Goal: Information Seeking & Learning: Learn about a topic

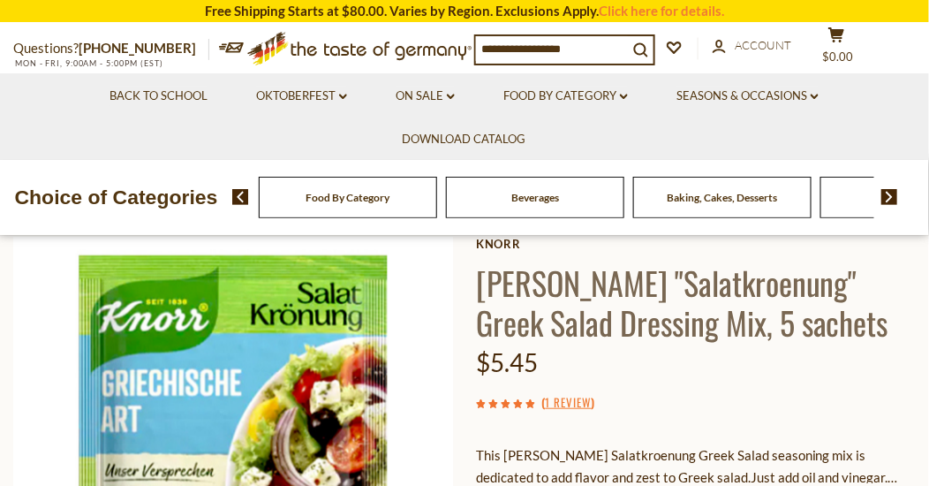
scroll to position [266, 0]
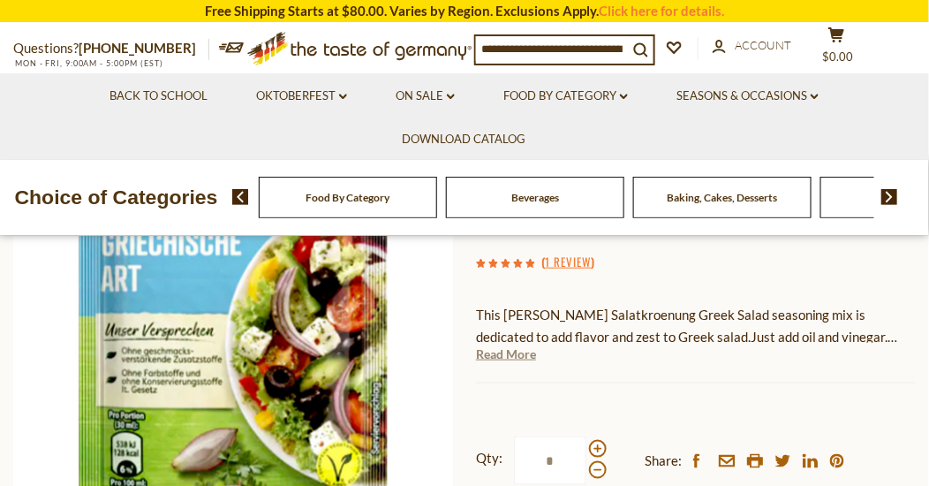
click at [506, 354] on link "Read More" at bounding box center [506, 354] width 60 height 18
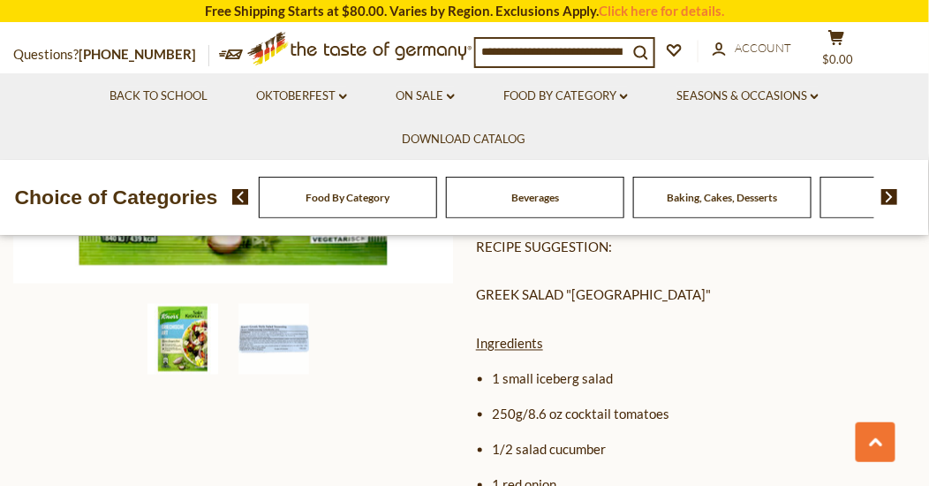
scroll to position [531, 0]
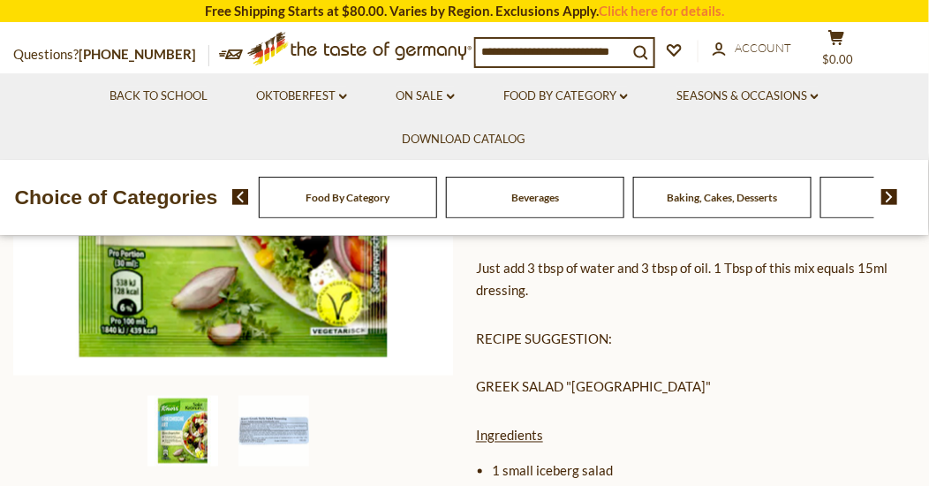
scroll to position [411, 0]
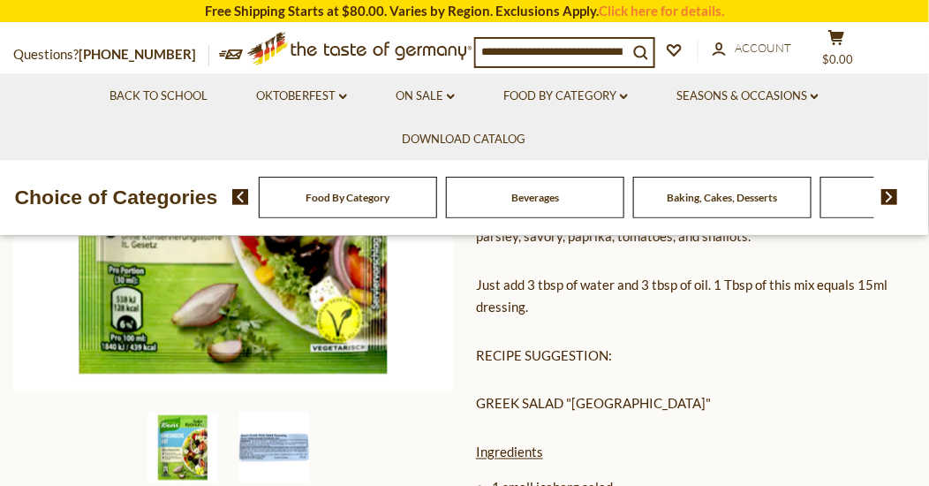
click at [266, 444] on img at bounding box center [273, 447] width 71 height 71
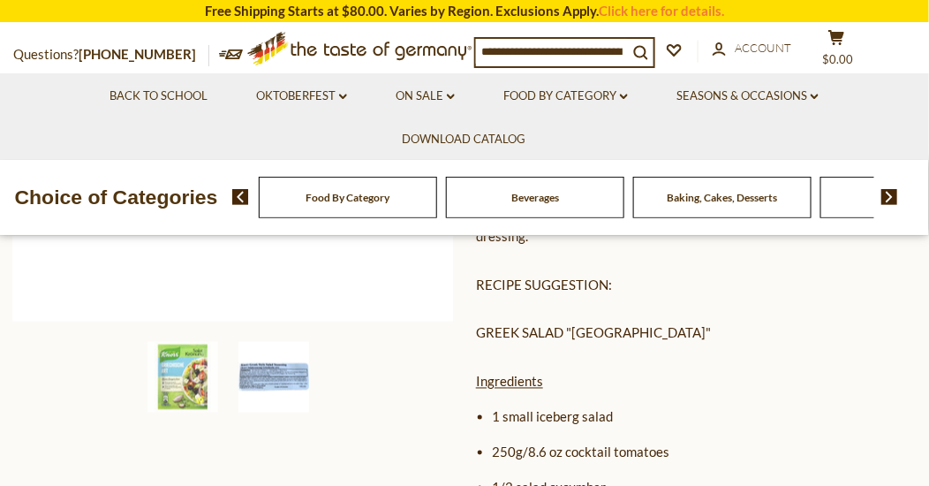
scroll to position [530, 0]
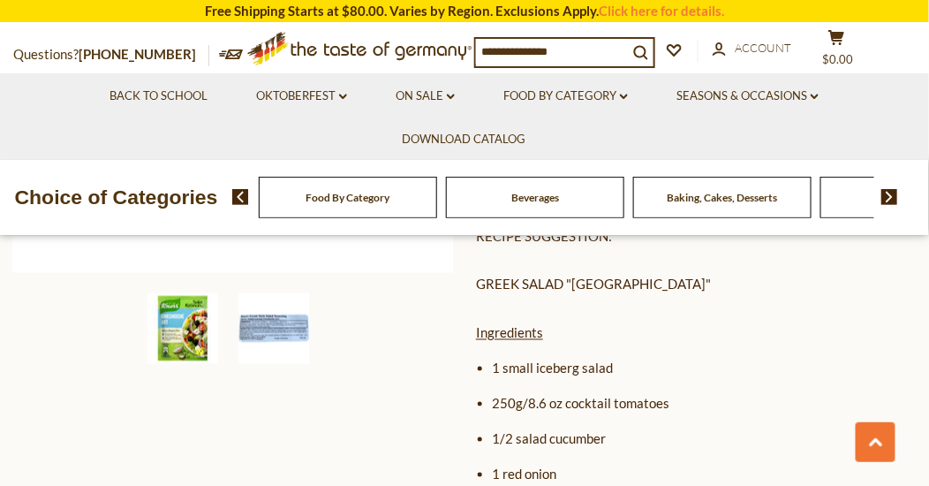
click at [180, 335] on img at bounding box center [182, 328] width 71 height 71
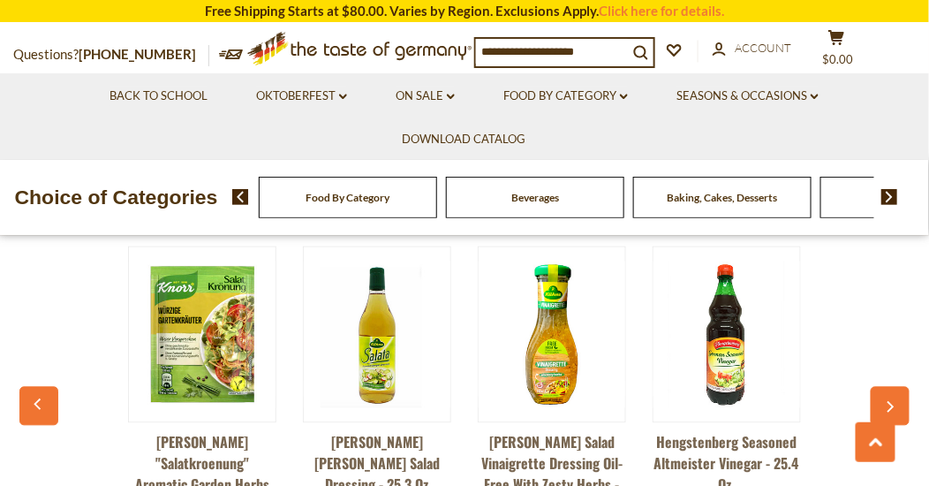
scroll to position [2296, 0]
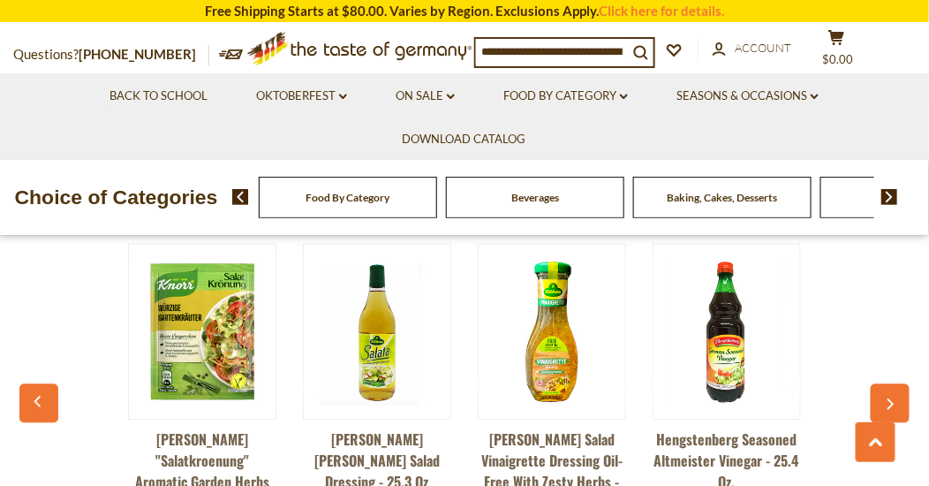
click at [196, 342] on img at bounding box center [202, 332] width 147 height 147
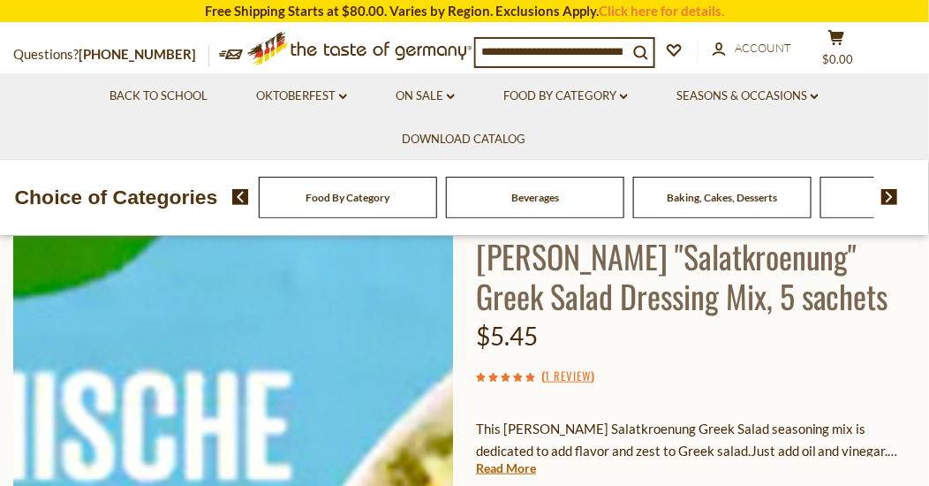
scroll to position [177, 0]
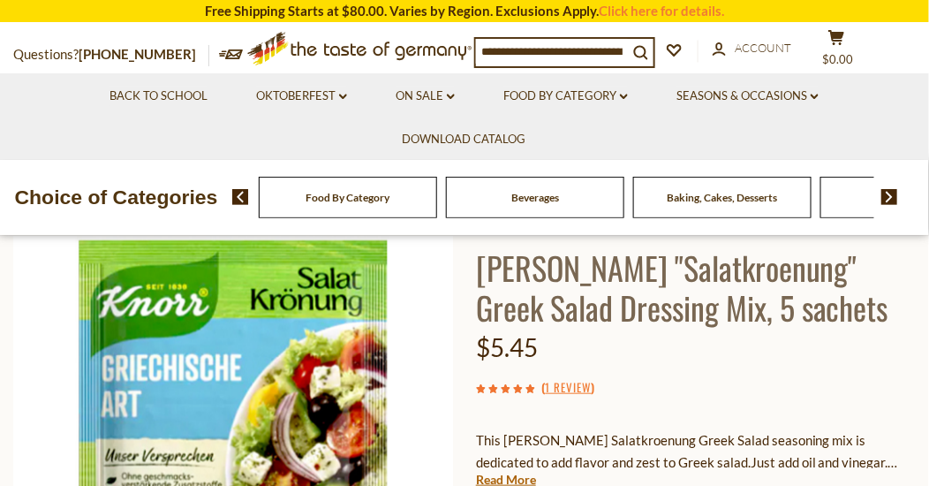
scroll to position [177, 0]
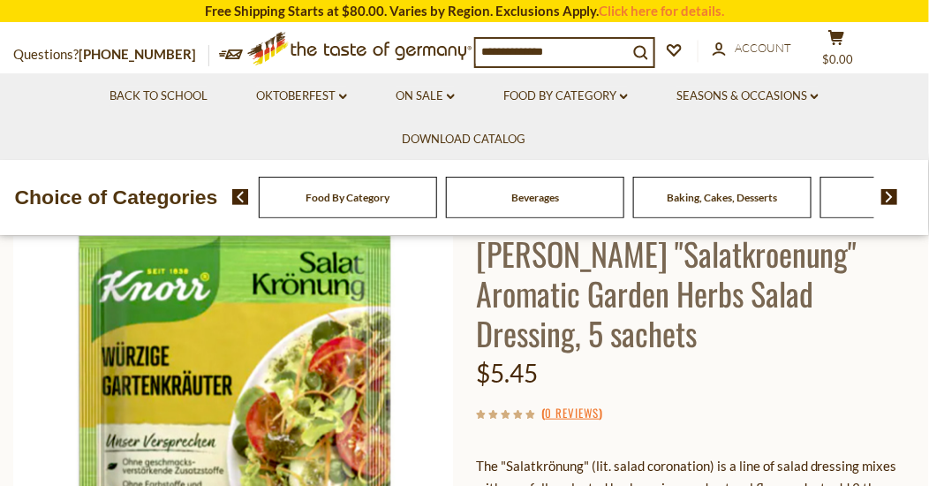
scroll to position [88, 0]
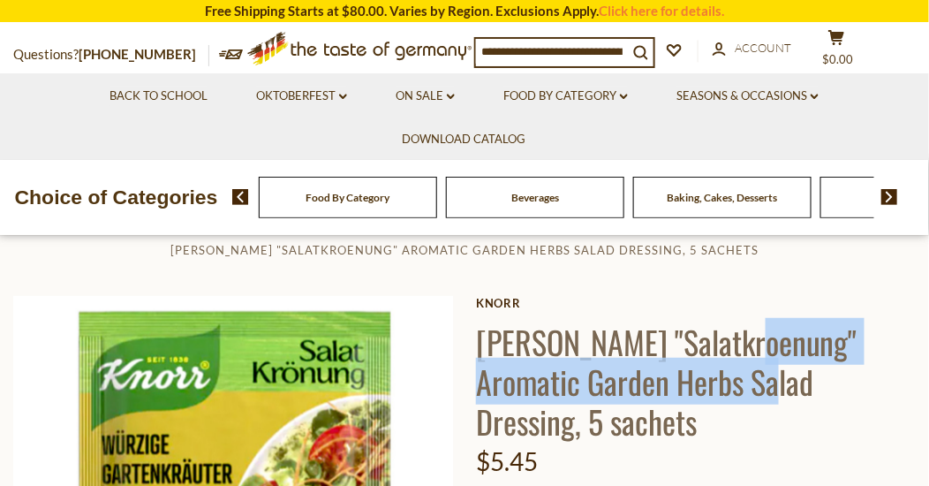
drag, startPoint x: 739, startPoint y: 315, endPoint x: 758, endPoint y: 352, distance: 41.5
click at [758, 352] on h1 "Knorr "Salatkroenung" Aromatic Garden Herbs Salad Dressing, 5 sachets" at bounding box center [696, 380] width 440 height 119
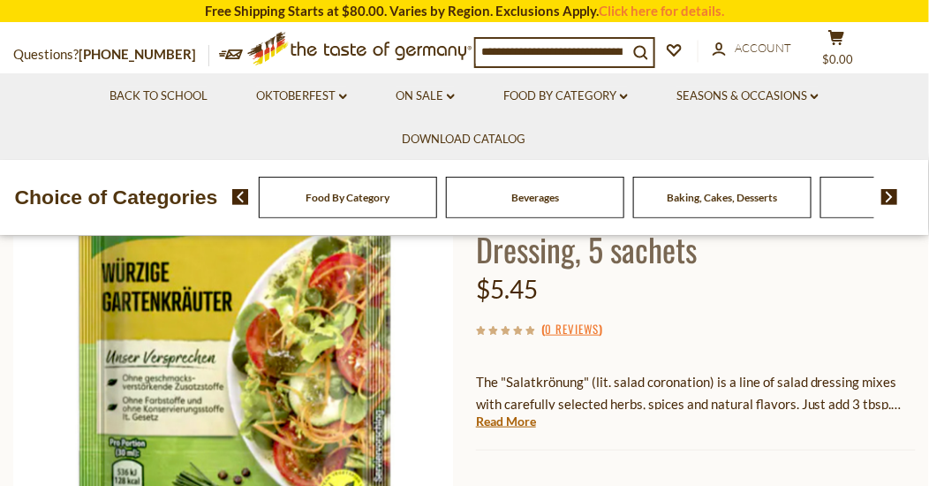
scroll to position [265, 0]
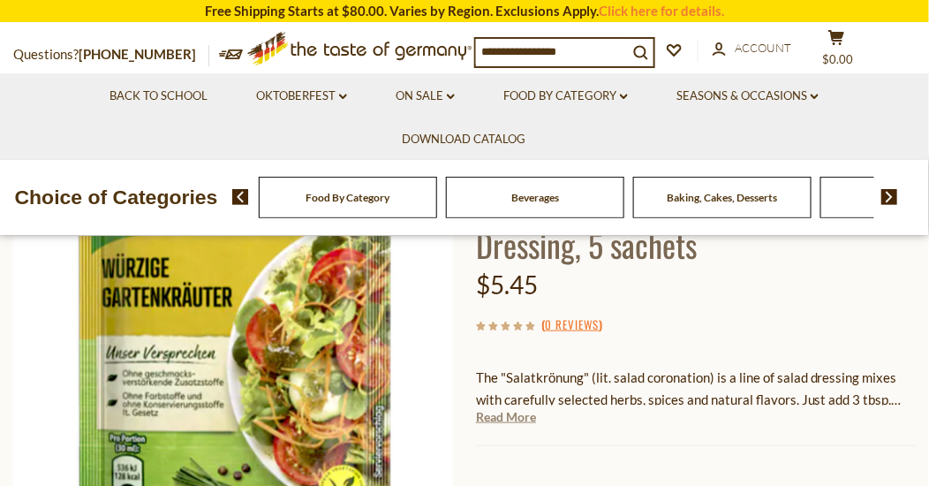
click at [499, 408] on link "Read More" at bounding box center [506, 417] width 60 height 18
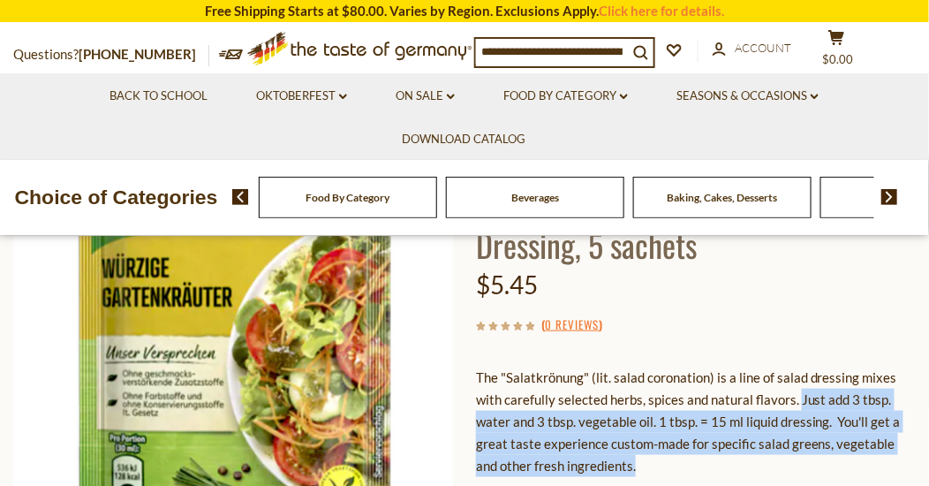
drag, startPoint x: 797, startPoint y: 375, endPoint x: 809, endPoint y: 438, distance: 63.7
click at [809, 438] on p "The "Salatkrönung" (lit. salad coronation) is a line of salad dressing mixes wi…" at bounding box center [696, 421] width 440 height 110
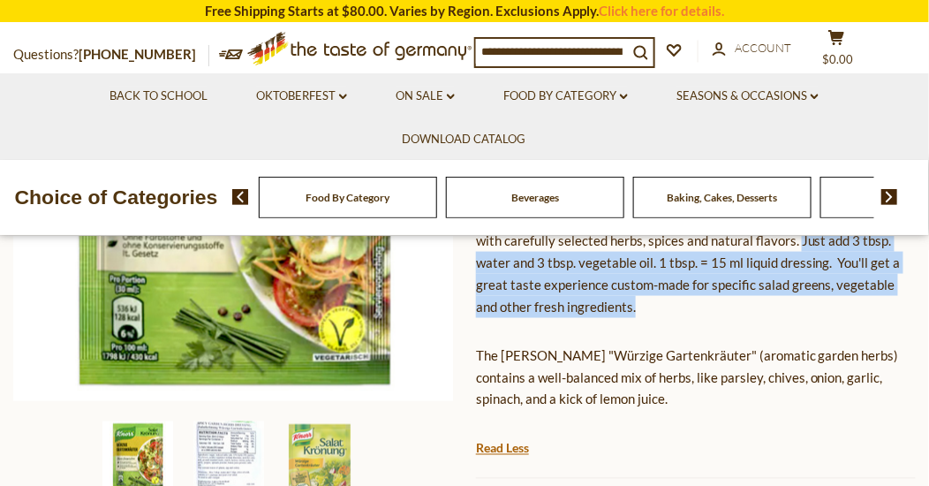
scroll to position [442, 0]
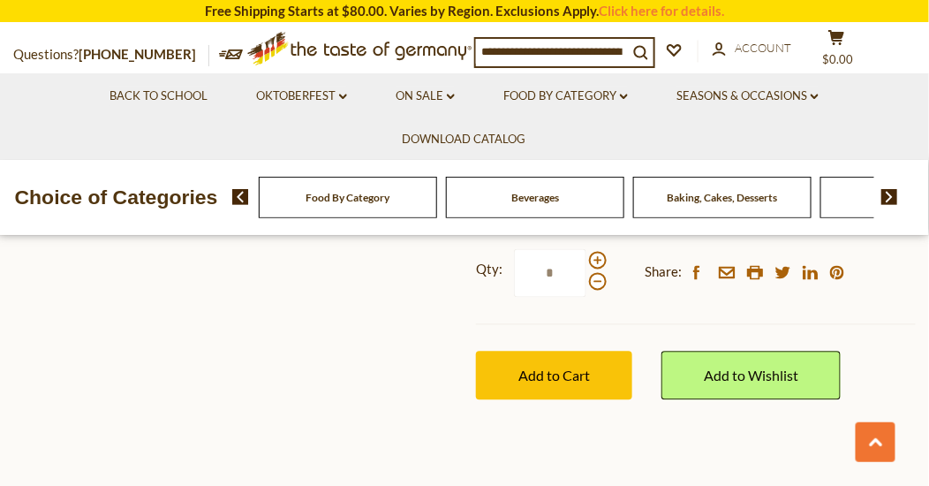
click at [502, 417] on section "Home Seasons & Occasions St. Patrick's Day Knorr "Salatkroenung" Aromatic Garde…" at bounding box center [464, 37] width 929 height 948
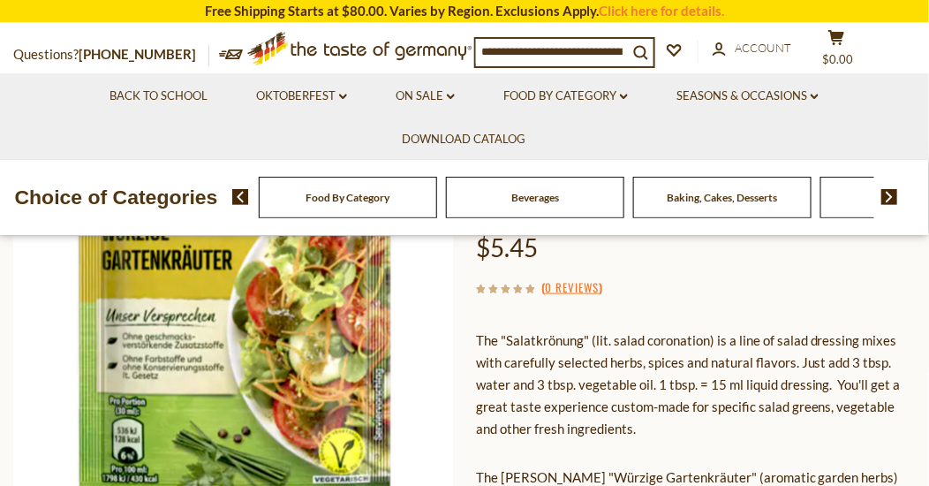
scroll to position [265, 0]
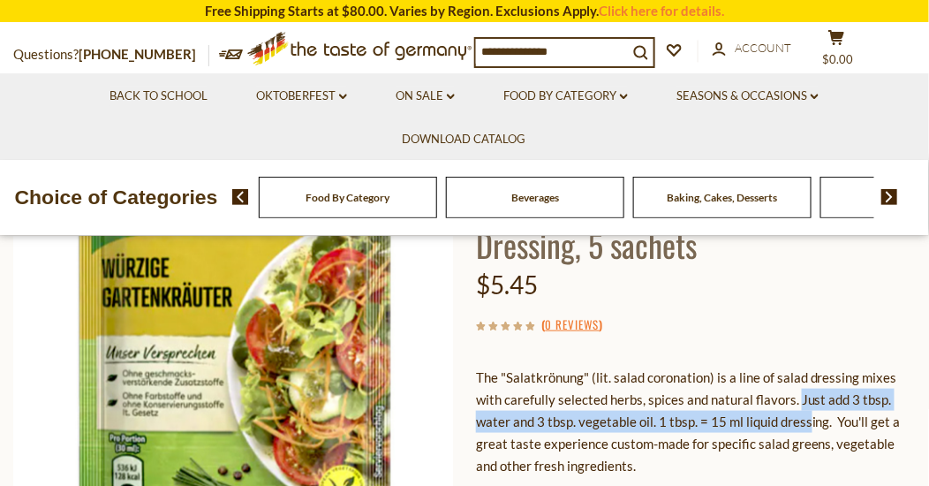
drag, startPoint x: 798, startPoint y: 376, endPoint x: 808, endPoint y: 397, distance: 23.3
click at [808, 397] on p "The "Salatkrönung" (lit. salad coronation) is a line of salad dressing mixes wi…" at bounding box center [696, 421] width 440 height 110
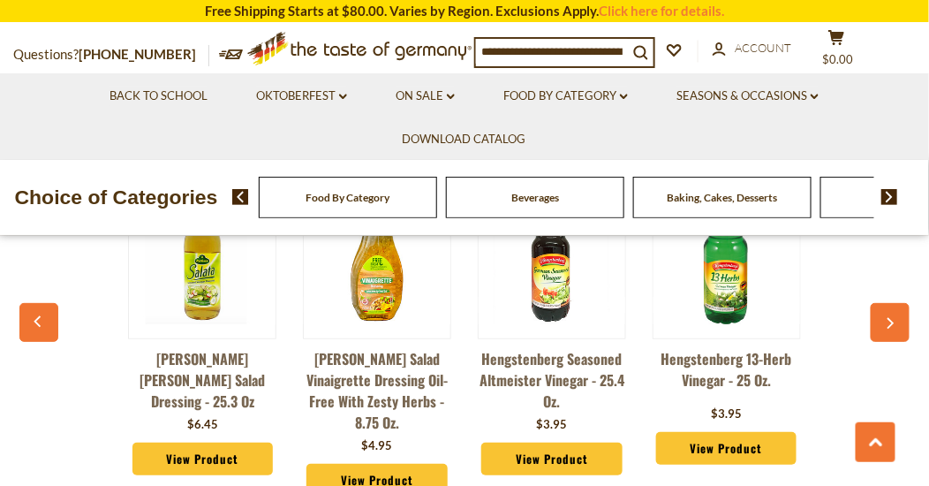
scroll to position [1148, 0]
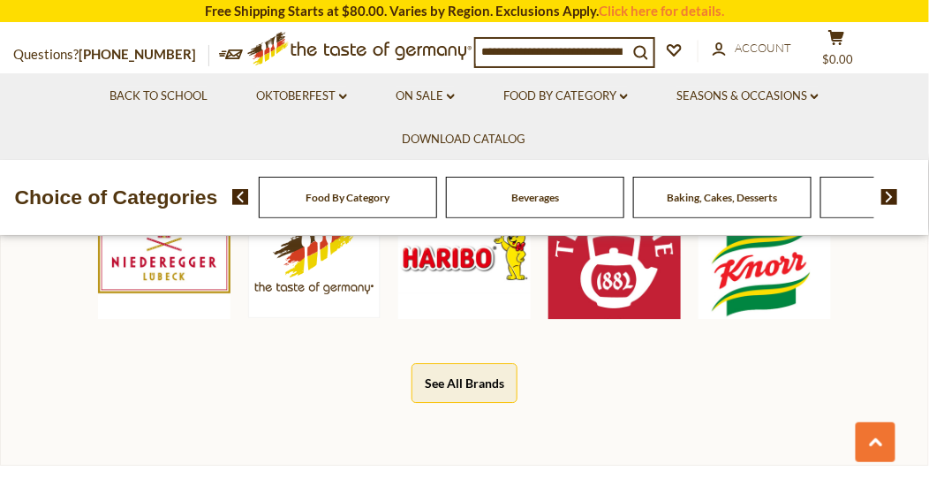
click at [464, 363] on button "See All Brands" at bounding box center [465, 383] width 106 height 40
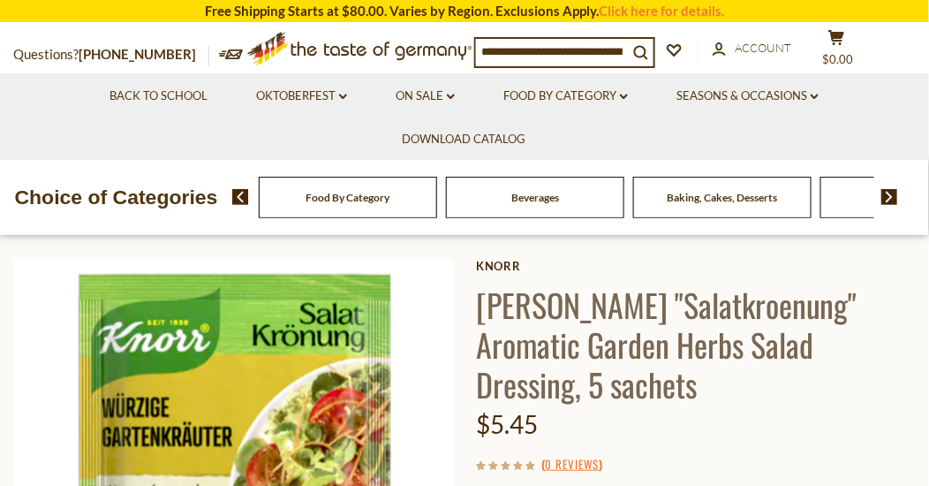
scroll to position [88, 0]
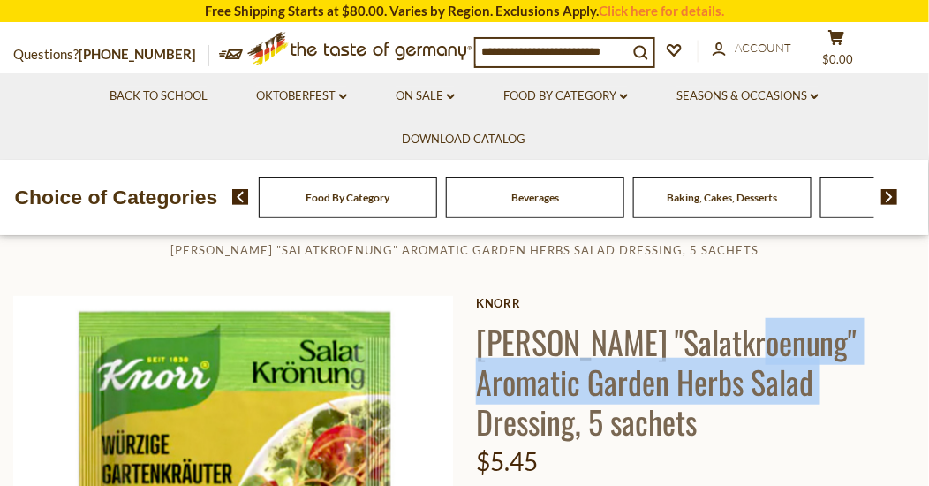
drag, startPoint x: 737, startPoint y: 321, endPoint x: 805, endPoint y: 377, distance: 88.4
click at [805, 377] on h1 "[PERSON_NAME] "Salatkroenung" Aromatic Garden Herbs Salad Dressing, 5 sachets" at bounding box center [696, 380] width 440 height 119
copy h1 "Aromatic Garden Herbs Salad Dressing"
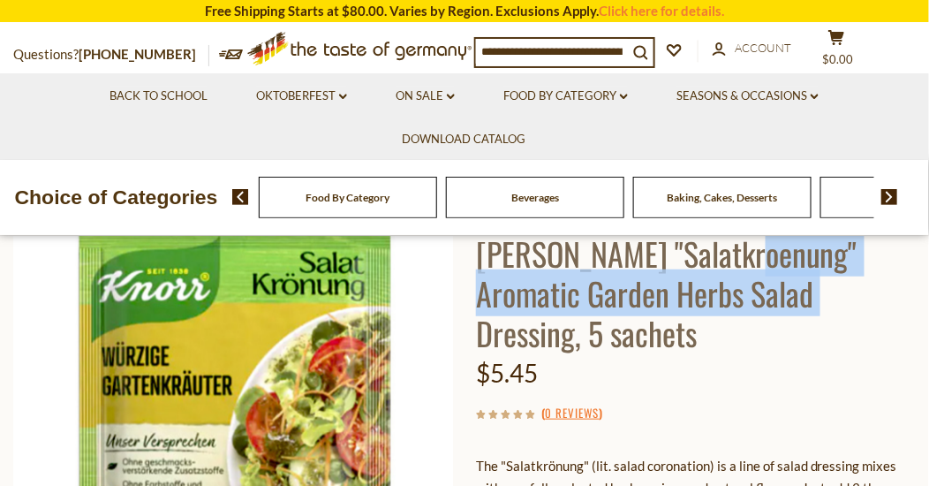
scroll to position [265, 0]
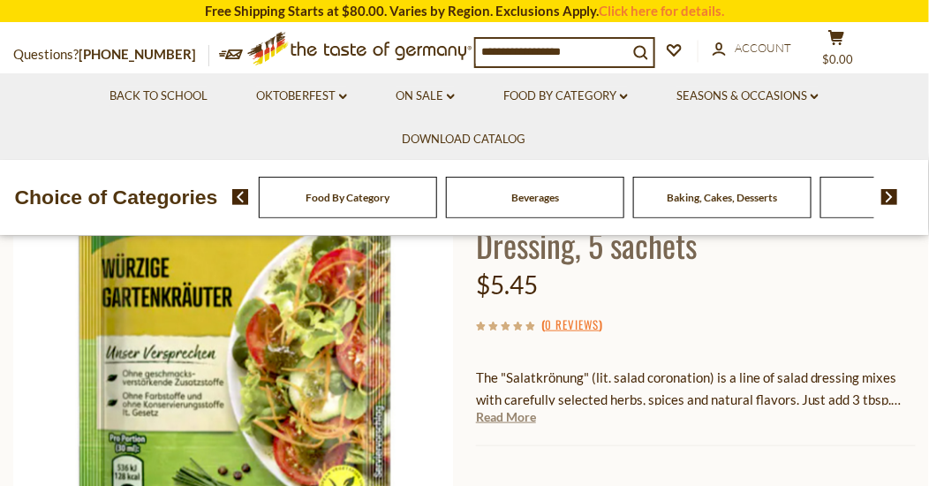
click at [506, 408] on link "Read More" at bounding box center [506, 417] width 60 height 18
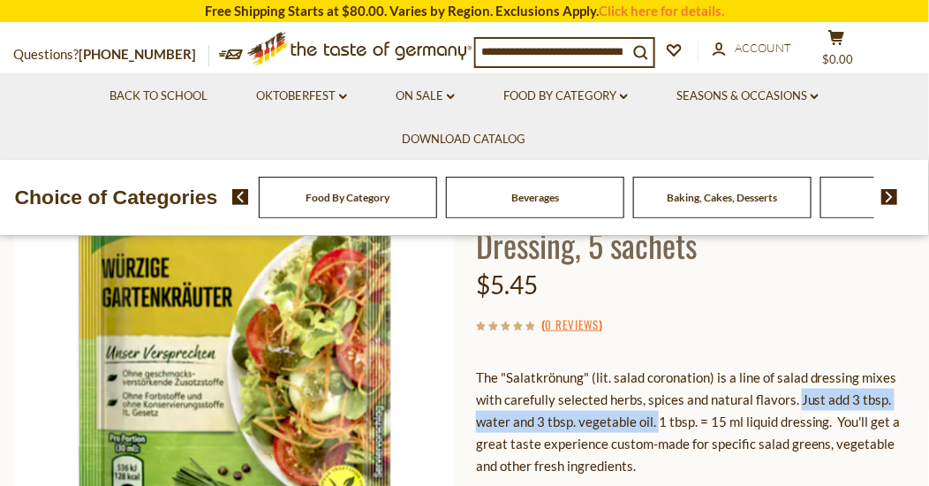
drag, startPoint x: 797, startPoint y: 377, endPoint x: 657, endPoint y: 402, distance: 141.7
click at [657, 402] on p "The "Salatkrönung" (lit. salad coronation) is a line of salad dressing mixes wi…" at bounding box center [696, 421] width 440 height 110
copy p "Just add 3 tbsp. water and 3 tbsp. vegetable oil."
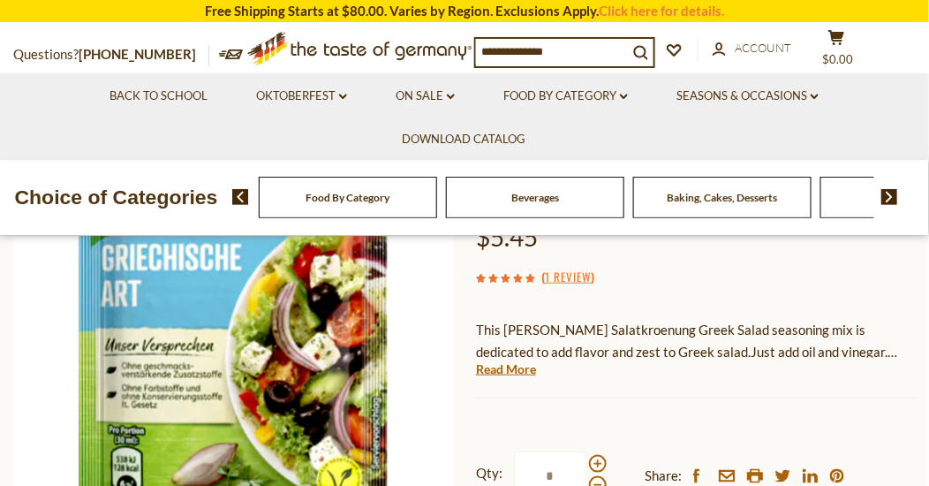
scroll to position [265, 0]
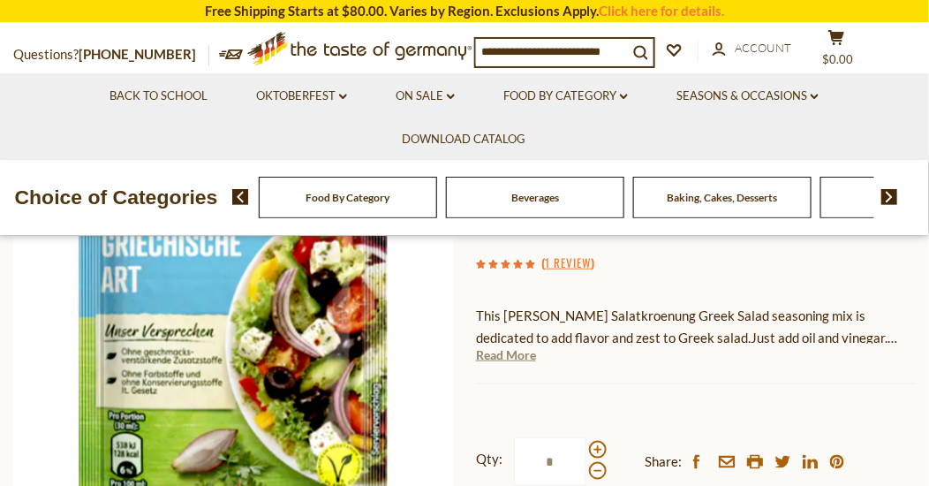
click at [513, 354] on link "Read More" at bounding box center [506, 355] width 60 height 18
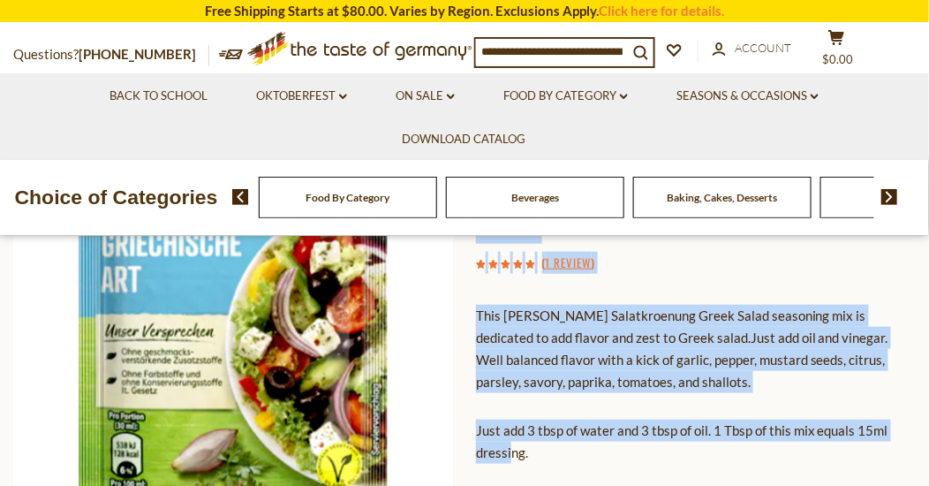
drag, startPoint x: 471, startPoint y: 427, endPoint x: 512, endPoint y: 446, distance: 45.8
click at [512, 446] on p "Just add 3 tbsp of water and 3 tbsp of oil. 1 Tbsp of this mix equals 15ml dres…" at bounding box center [696, 441] width 440 height 44
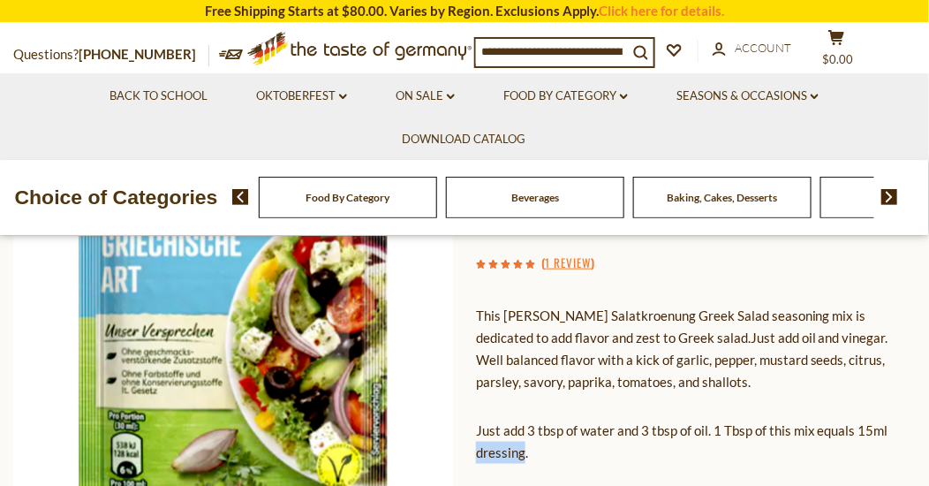
click at [512, 446] on p "Just add 3 tbsp of water and 3 tbsp of oil. 1 Tbsp of this mix equals 15ml dres…" at bounding box center [696, 441] width 440 height 44
click at [588, 461] on p "Just add 3 tbsp of water and 3 tbsp of oil. 1 Tbsp of this mix equals 15ml dres…" at bounding box center [696, 441] width 440 height 44
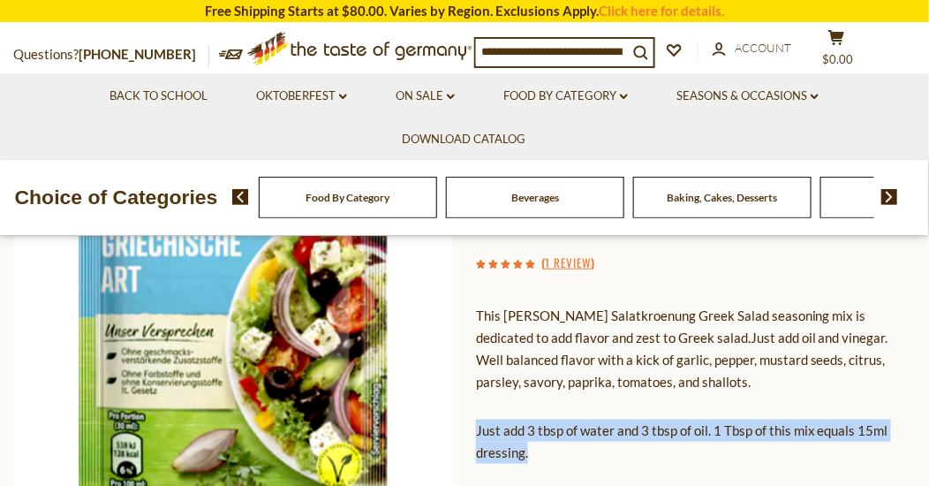
drag, startPoint x: 477, startPoint y: 427, endPoint x: 528, endPoint y: 450, distance: 56.1
click at [528, 450] on p "Just add 3 tbsp of water and 3 tbsp of oil. 1 Tbsp of this mix equals 15ml dres…" at bounding box center [696, 441] width 440 height 44
copy p "Just add 3 tbsp of water and 3 tbsp of oil. 1 Tbsp of this mix equals 15ml dres…"
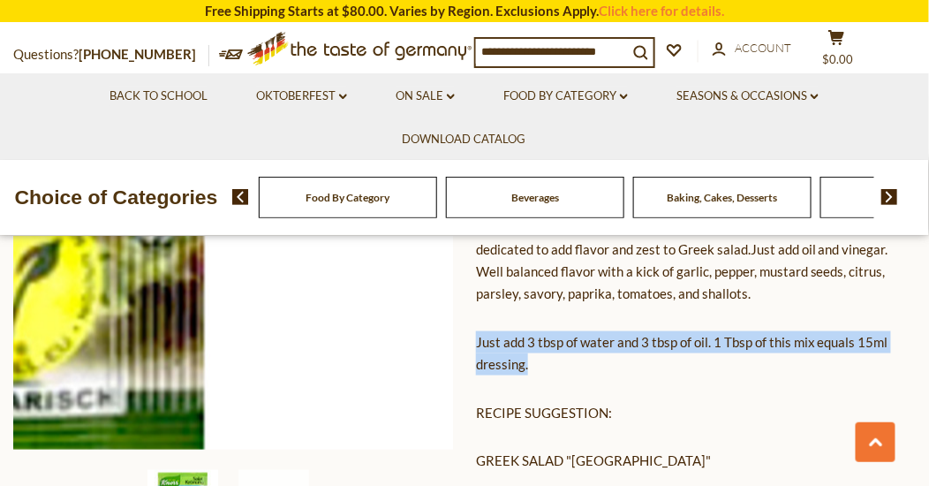
scroll to position [530, 0]
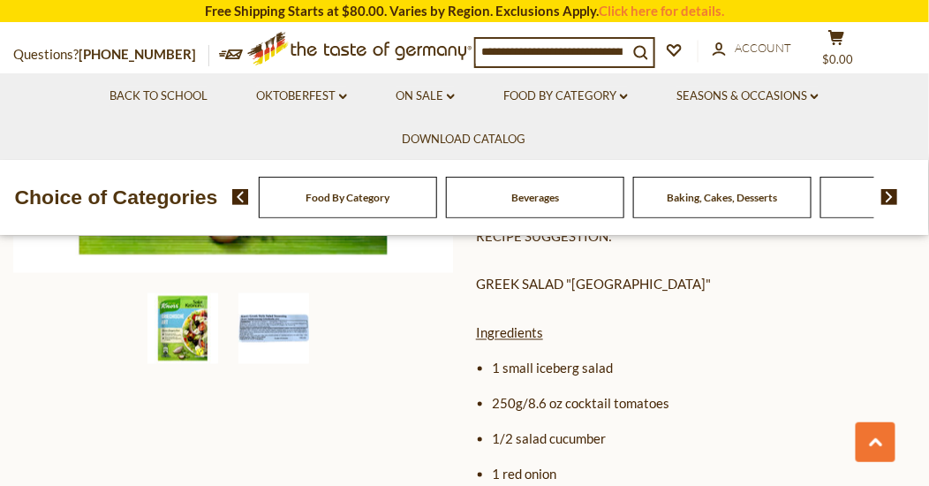
click at [257, 330] on img at bounding box center [273, 328] width 71 height 71
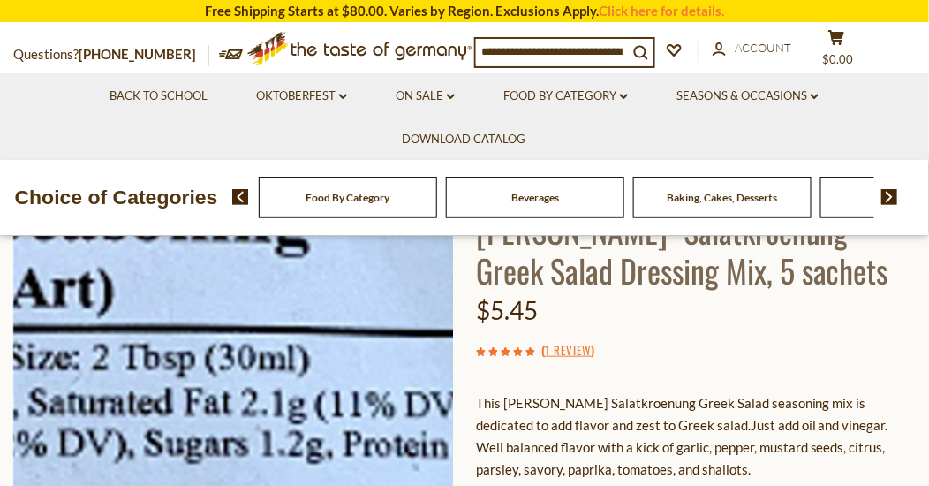
scroll to position [177, 0]
